Goal: Task Accomplishment & Management: Use online tool/utility

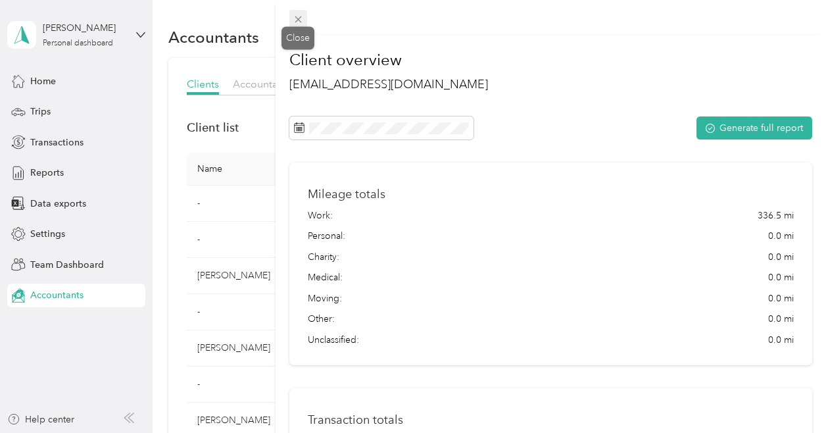
scroll to position [254, 0]
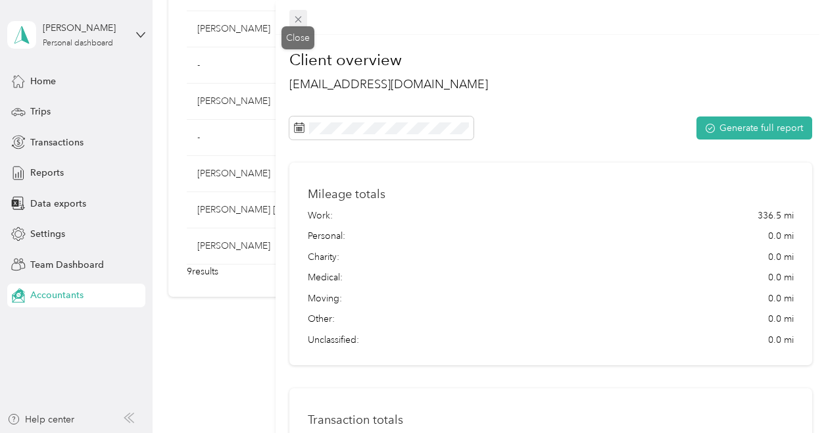
click at [302, 18] on icon at bounding box center [298, 19] width 11 height 11
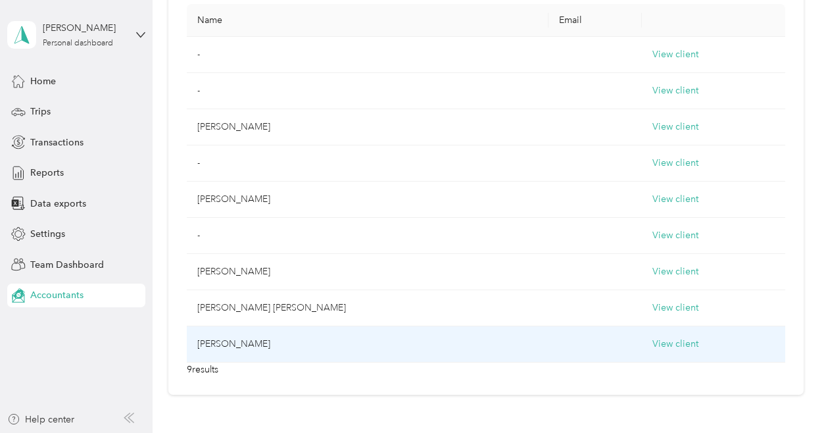
scroll to position [122, 0]
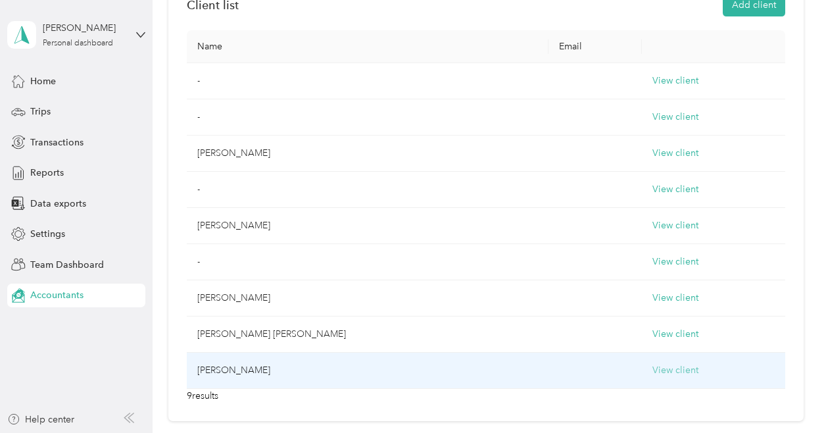
click at [652, 364] on button "View client" at bounding box center [675, 370] width 46 height 14
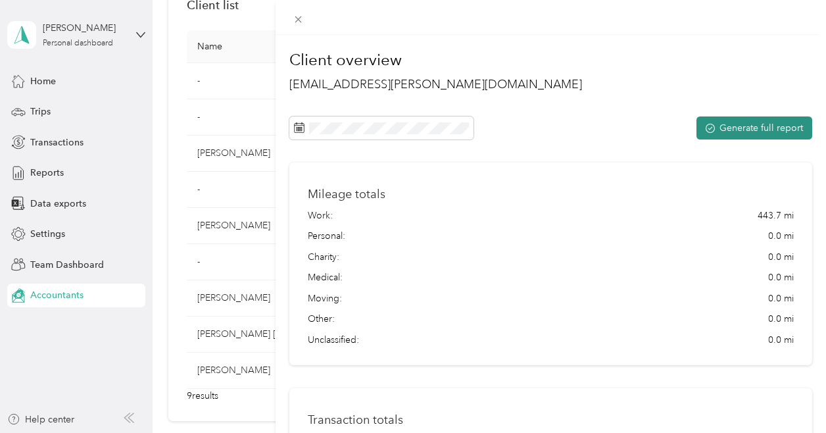
click at [749, 133] on button "Generate full report" at bounding box center [754, 127] width 116 height 23
click at [298, 18] on icon at bounding box center [298, 19] width 11 height 11
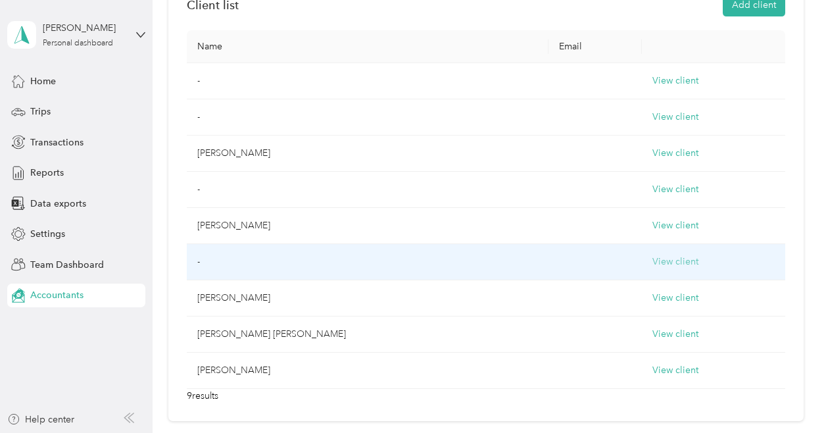
click at [652, 262] on button "View client" at bounding box center [675, 261] width 46 height 14
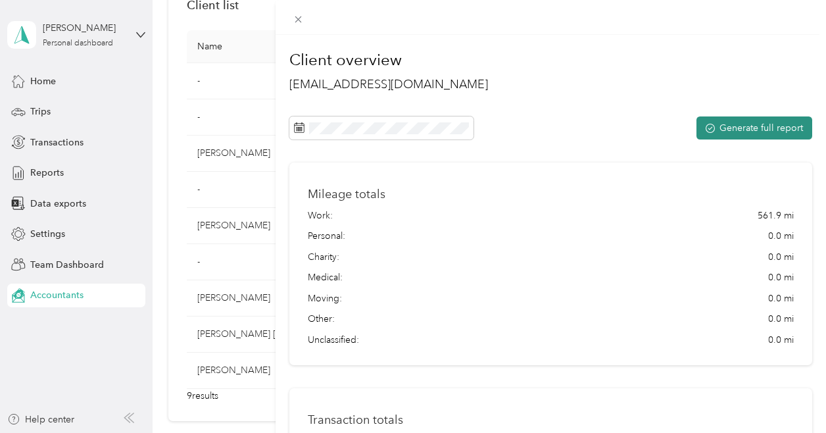
click at [726, 136] on button "Generate full report" at bounding box center [754, 127] width 116 height 23
click at [301, 15] on icon at bounding box center [298, 19] width 11 height 11
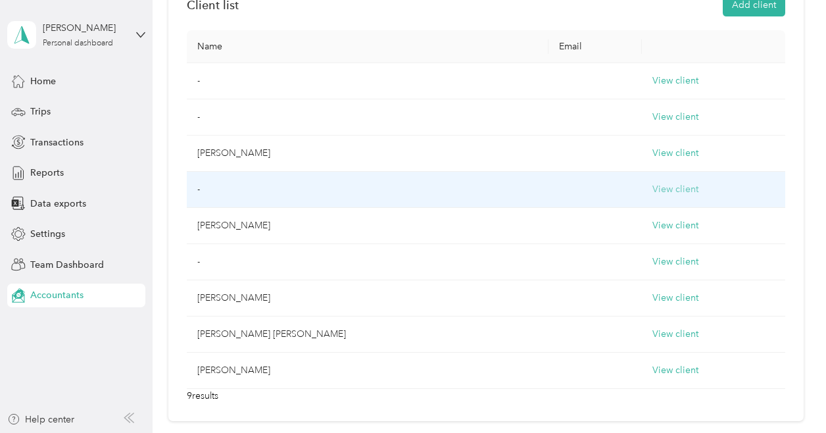
click at [652, 184] on button "View client" at bounding box center [675, 189] width 46 height 14
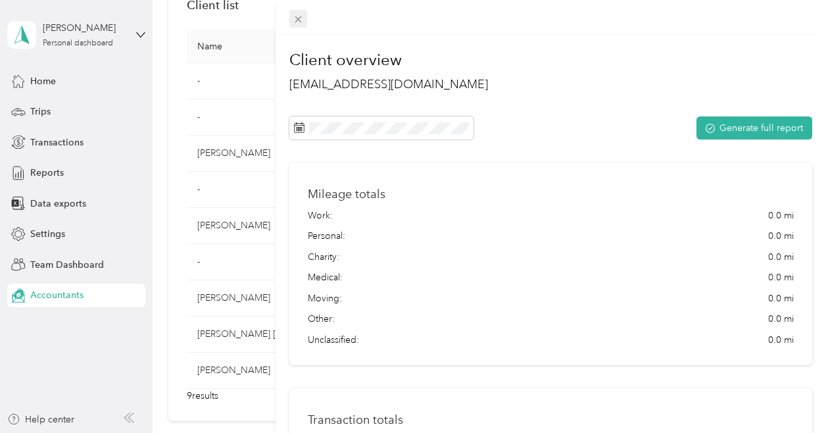
click at [298, 24] on icon at bounding box center [298, 19] width 11 height 11
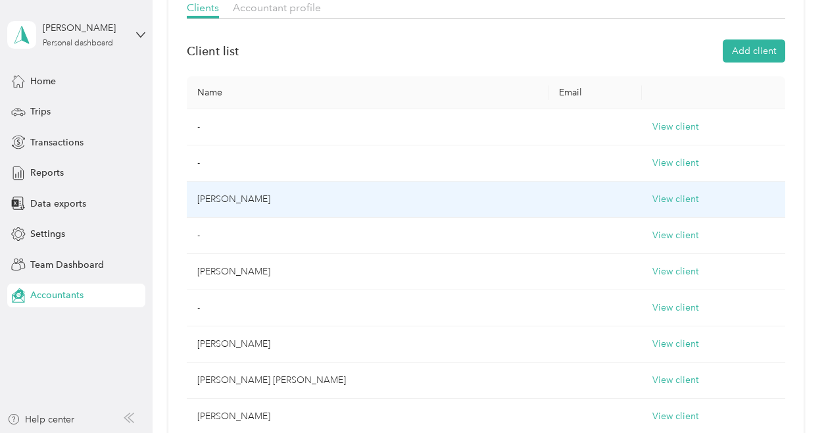
scroll to position [57, 0]
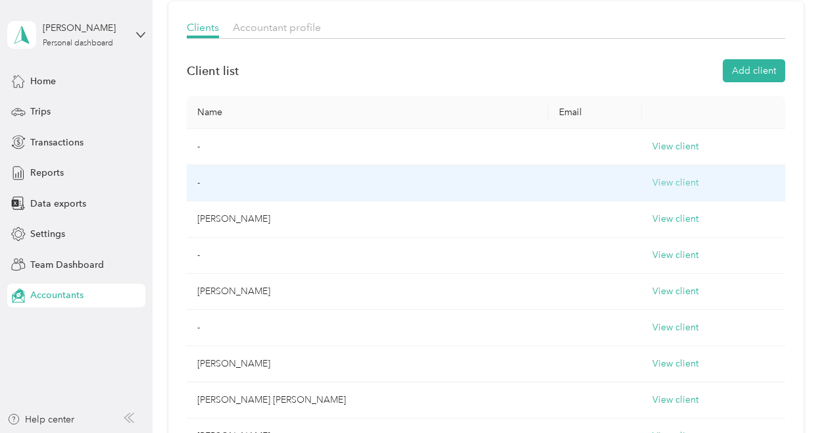
click at [652, 183] on button "View client" at bounding box center [675, 183] width 46 height 14
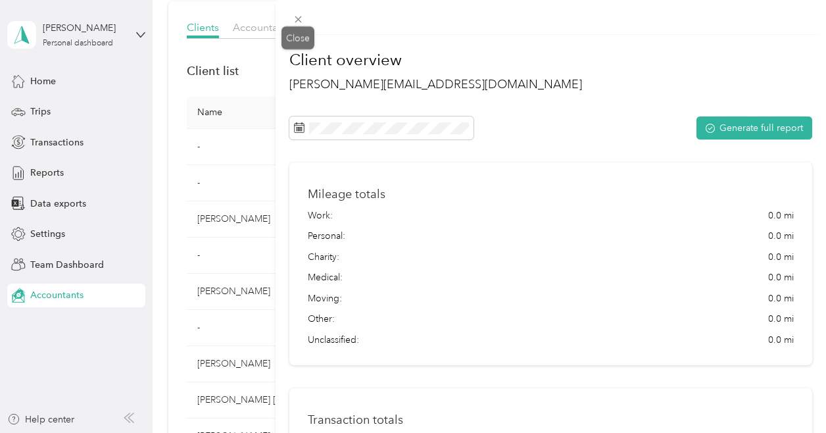
click at [296, 20] on icon at bounding box center [298, 19] width 7 height 7
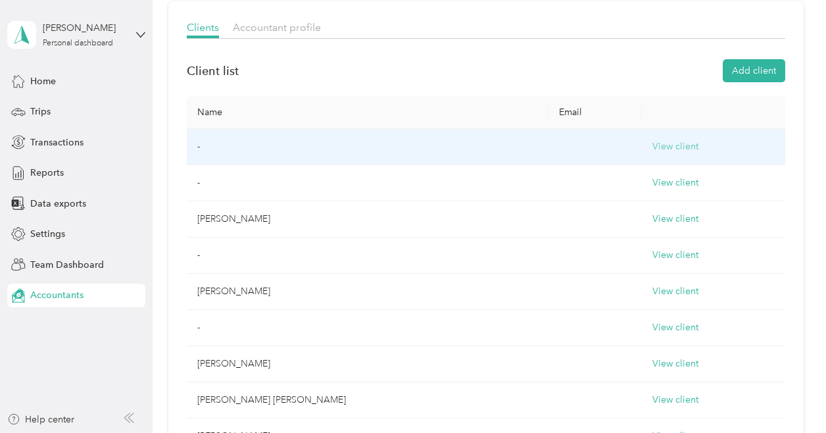
click at [652, 145] on button "View client" at bounding box center [675, 146] width 46 height 14
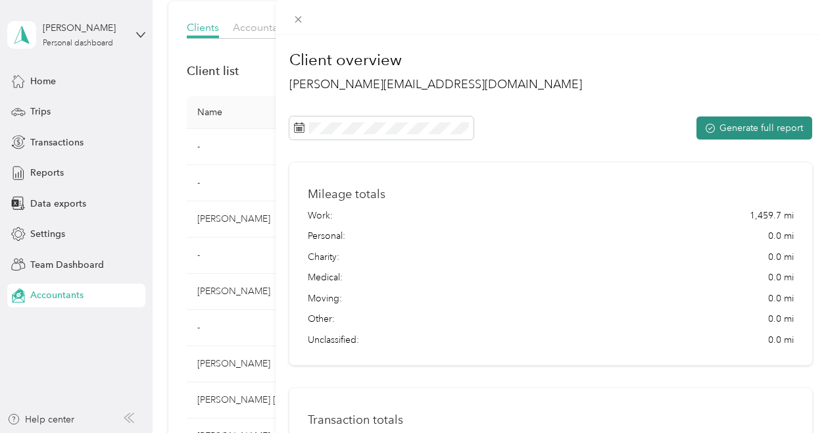
click at [751, 124] on button "Generate full report" at bounding box center [754, 127] width 116 height 23
click at [297, 16] on icon at bounding box center [298, 19] width 11 height 11
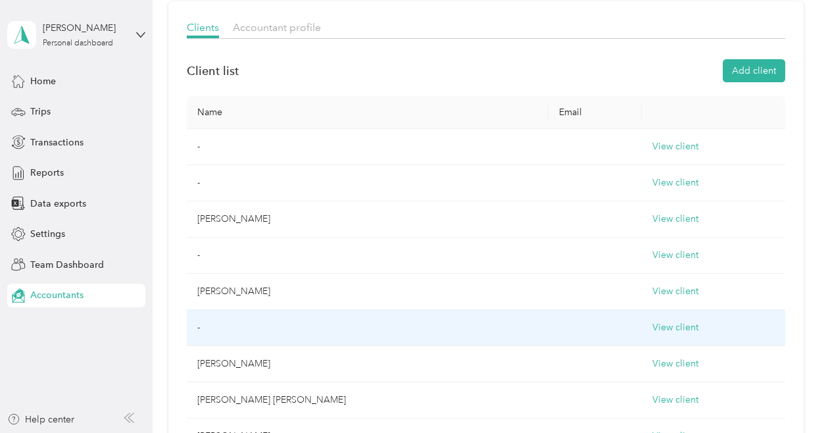
scroll to position [0, 0]
